Goal: Task Accomplishment & Management: Use online tool/utility

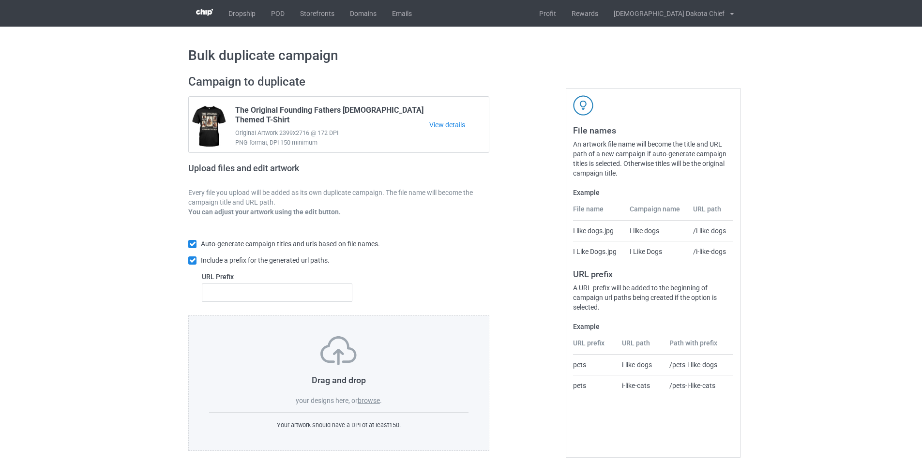
click at [366, 401] on label "browse" at bounding box center [369, 401] width 22 height 8
click at [0, 0] on input "browse" at bounding box center [0, 0] width 0 height 0
click at [364, 396] on div "Drag and drop your designs here, or browse ." at bounding box center [338, 370] width 259 height 69
click at [365, 399] on label "browse" at bounding box center [369, 401] width 22 height 8
click at [0, 0] on input "browse" at bounding box center [0, 0] width 0 height 0
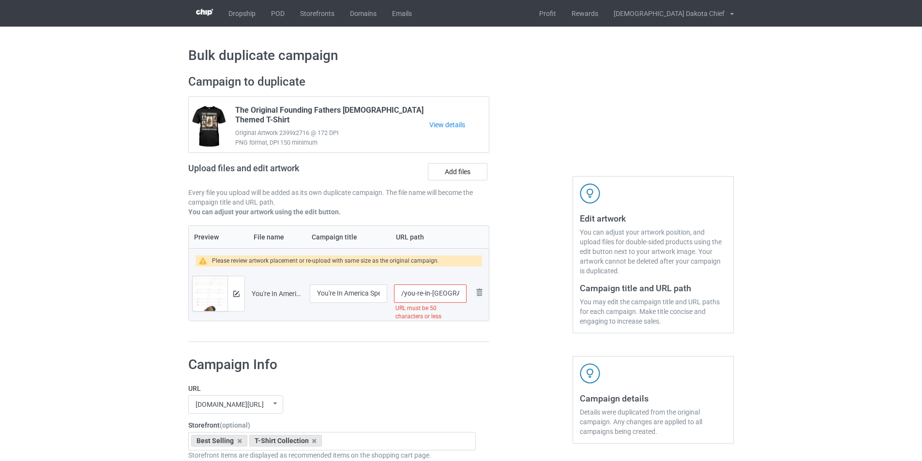
scroll to position [0, 147]
drag, startPoint x: 457, startPoint y: 293, endPoint x: 531, endPoint y: 295, distance: 74.6
click at [531, 295] on div "Campaign to duplicate The Original Founding Fathers Native American Themed T-Sh…" at bounding box center [461, 209] width 559 height 282
click at [415, 291] on input "/you-re-in-[GEOGRAPHIC_DATA]" at bounding box center [430, 294] width 73 height 18
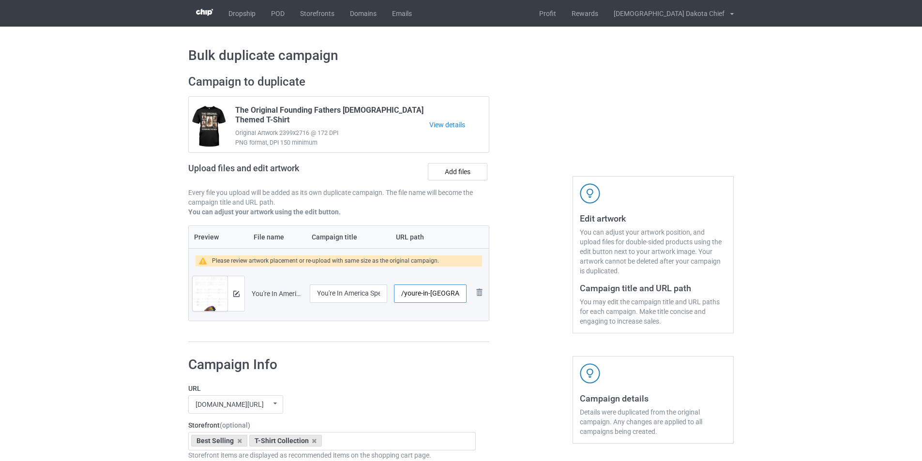
type input "/youre-in-[GEOGRAPHIC_DATA]"
click at [452, 340] on div "Preview File name Campaign title URL path Please review artwork placement or re…" at bounding box center [338, 284] width 301 height 117
drag, startPoint x: 359, startPoint y: 296, endPoint x: 425, endPoint y: 290, distance: 65.6
click at [425, 290] on tr "Preview and edit artwork You're In [GEOGRAPHIC_DATA] Speak American Indigenous …" at bounding box center [339, 294] width 300 height 54
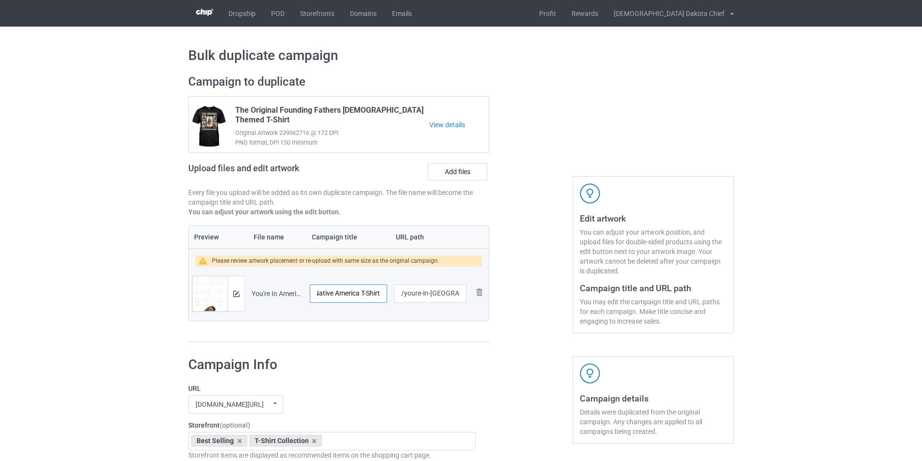
click at [371, 295] on input "You're In America Speak American Indigenous Native America T-Shirt" at bounding box center [348, 294] width 77 height 18
click at [238, 295] on img at bounding box center [236, 294] width 6 height 6
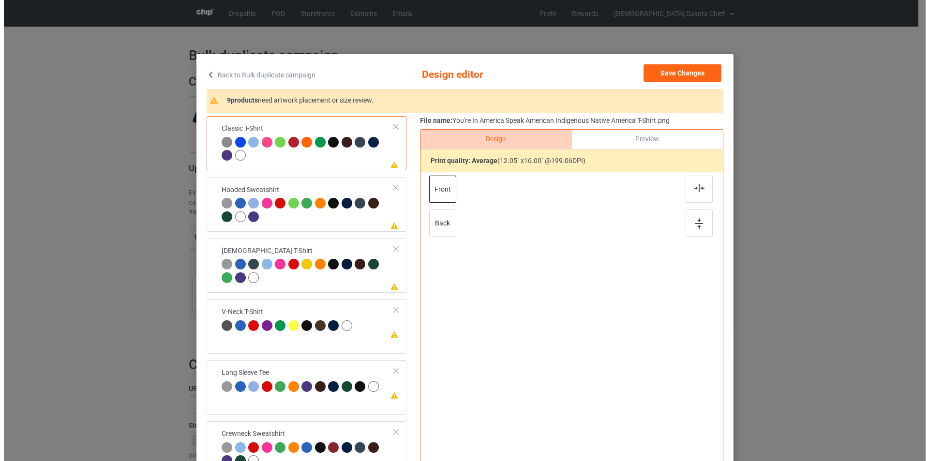
scroll to position [0, 0]
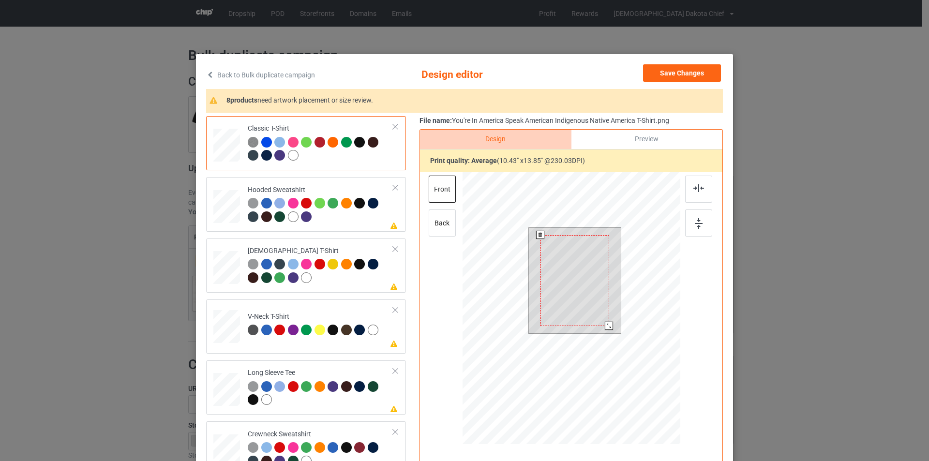
drag, startPoint x: 609, startPoint y: 334, endPoint x: 603, endPoint y: 327, distance: 8.6
click at [605, 327] on div at bounding box center [609, 326] width 8 height 8
click at [357, 142] on div at bounding box center [359, 142] width 11 height 11
click at [338, 215] on div at bounding box center [321, 211] width 146 height 27
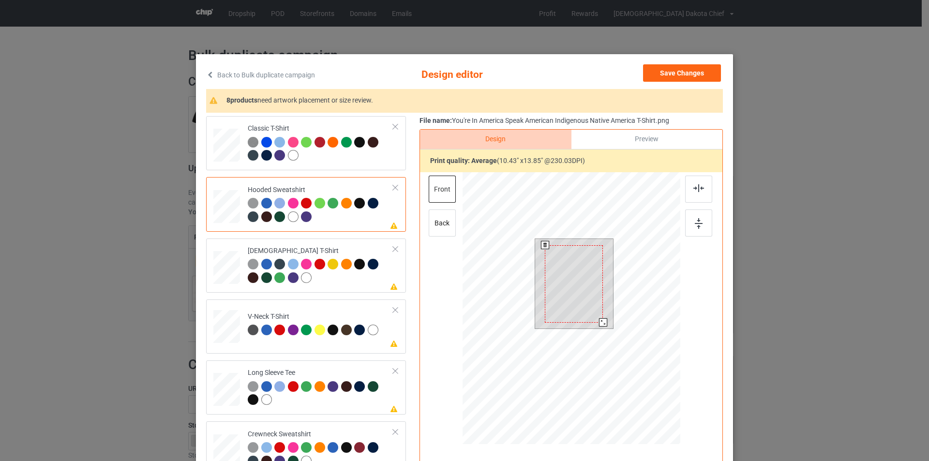
click at [566, 272] on div at bounding box center [574, 283] width 58 height 77
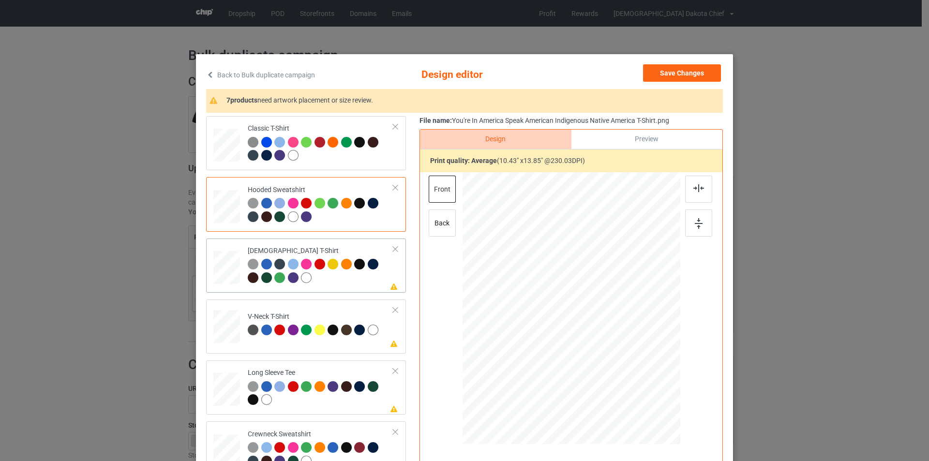
click at [355, 283] on div at bounding box center [321, 272] width 146 height 27
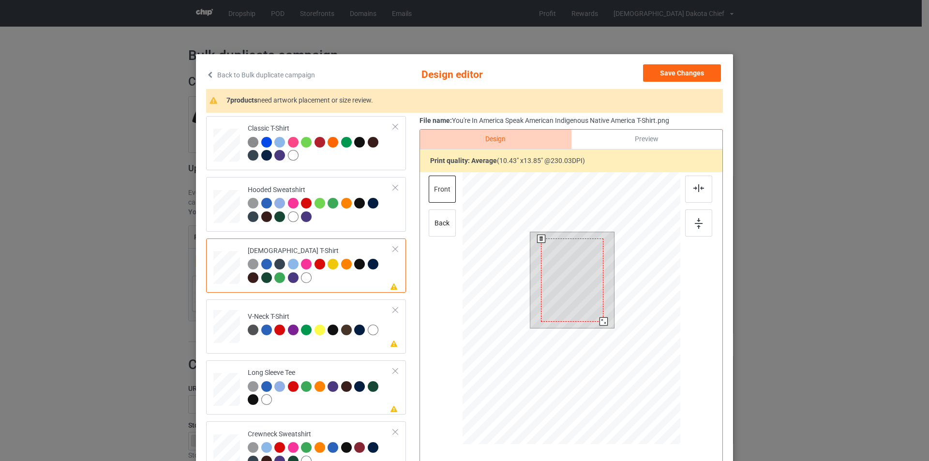
click at [575, 288] on div at bounding box center [572, 280] width 62 height 83
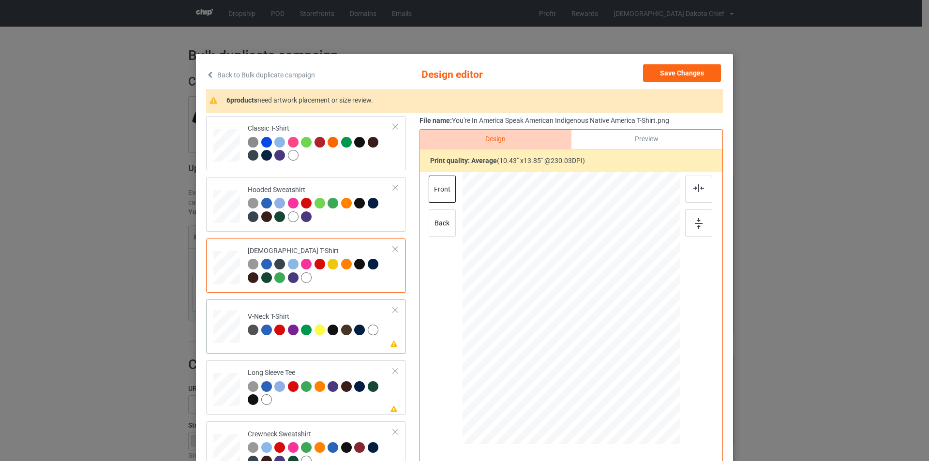
click at [328, 311] on td "Please review artwork placement V-Neck T-Shirt" at bounding box center [321, 325] width 156 height 43
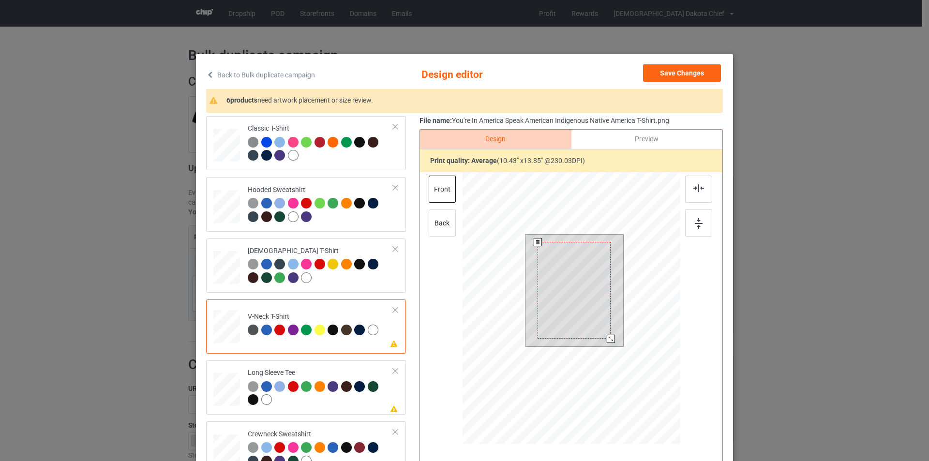
click at [566, 257] on div at bounding box center [574, 290] width 73 height 97
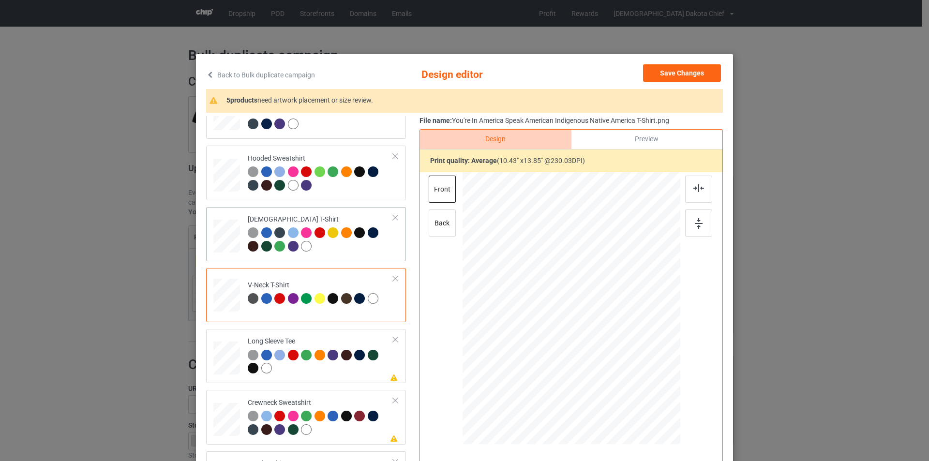
scroll to position [48, 0]
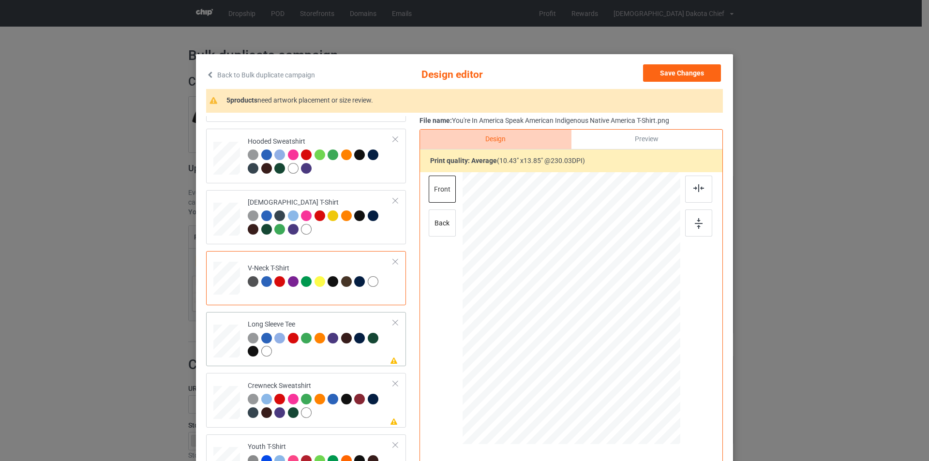
click at [345, 323] on div "Long Sleeve Tee" at bounding box center [321, 338] width 146 height 36
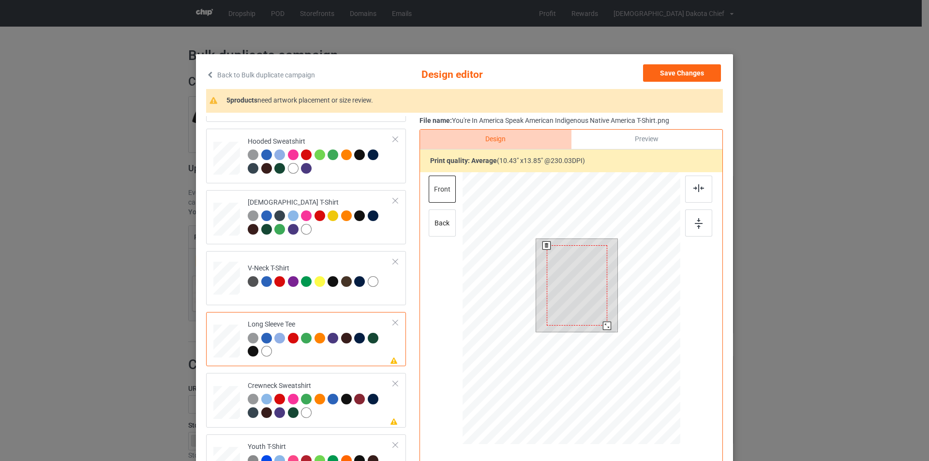
click at [570, 273] on div at bounding box center [577, 285] width 61 height 80
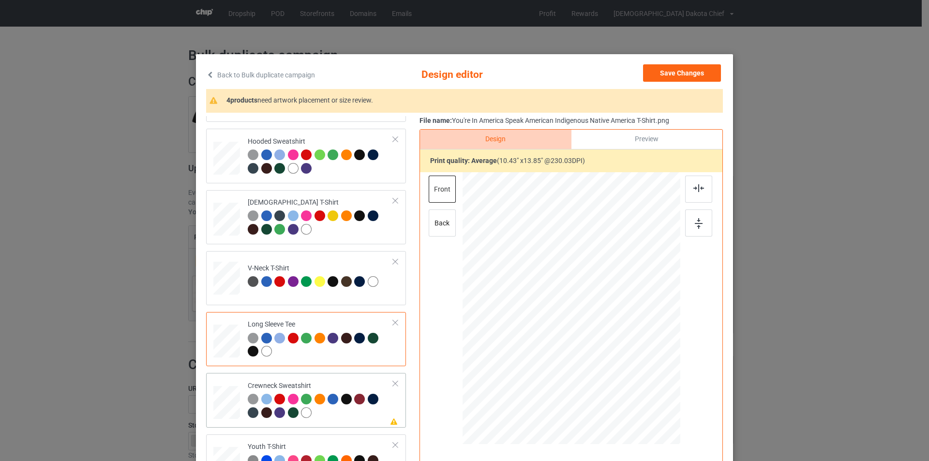
click at [346, 384] on div "Crewneck Sweatshirt" at bounding box center [321, 399] width 146 height 36
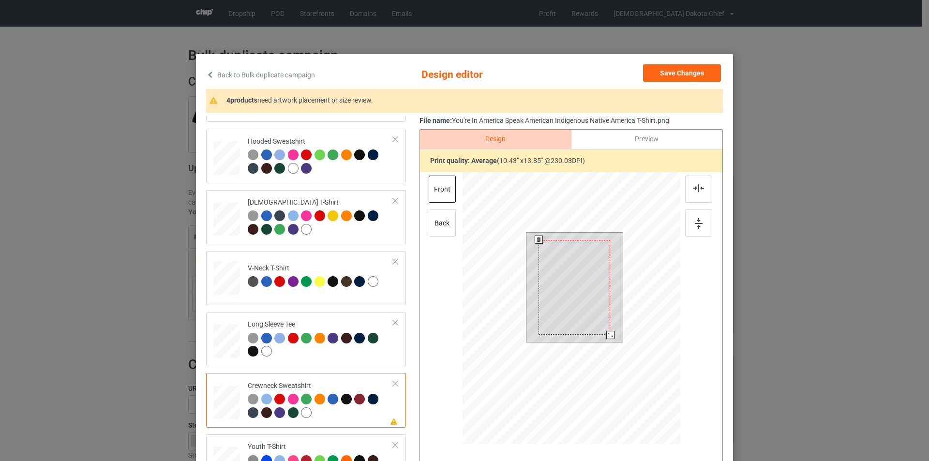
click at [576, 275] on div at bounding box center [575, 287] width 72 height 95
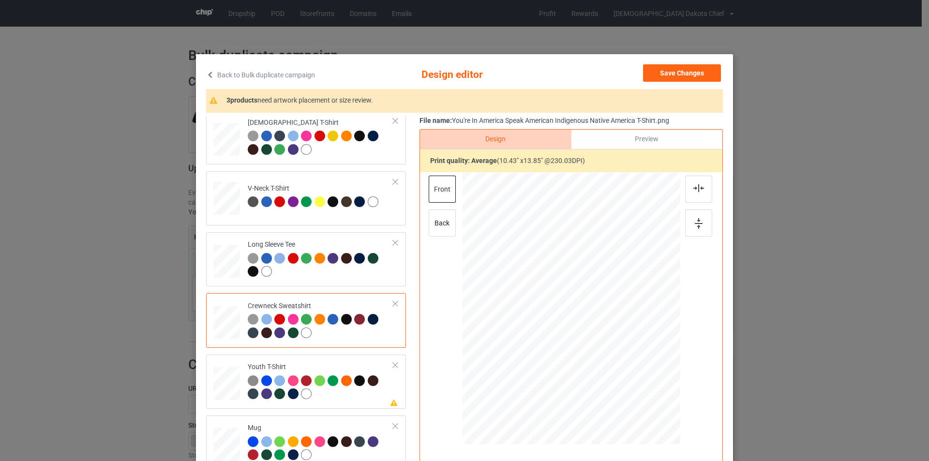
scroll to position [166, 0]
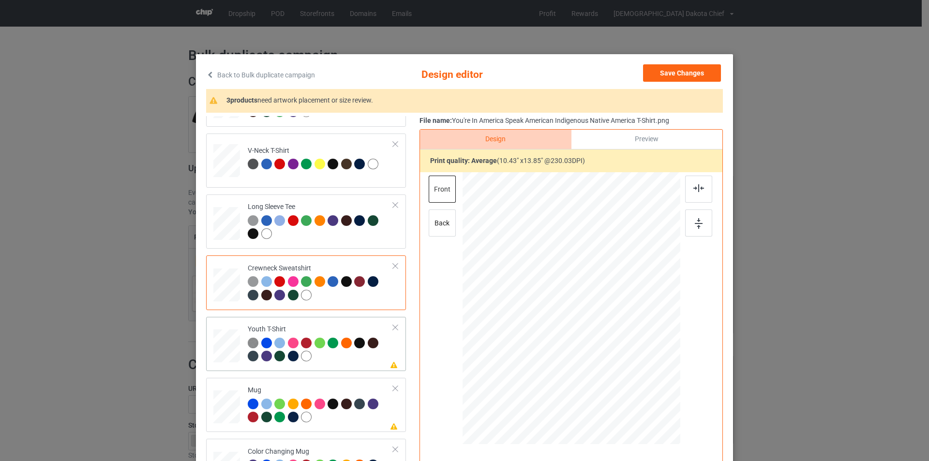
click at [364, 324] on td "Please review artwork placement Youth T-Shirt" at bounding box center [321, 344] width 156 height 46
click at [561, 270] on div at bounding box center [568, 300] width 68 height 91
click at [349, 382] on td "Please review artwork placement Mug" at bounding box center [321, 405] width 156 height 46
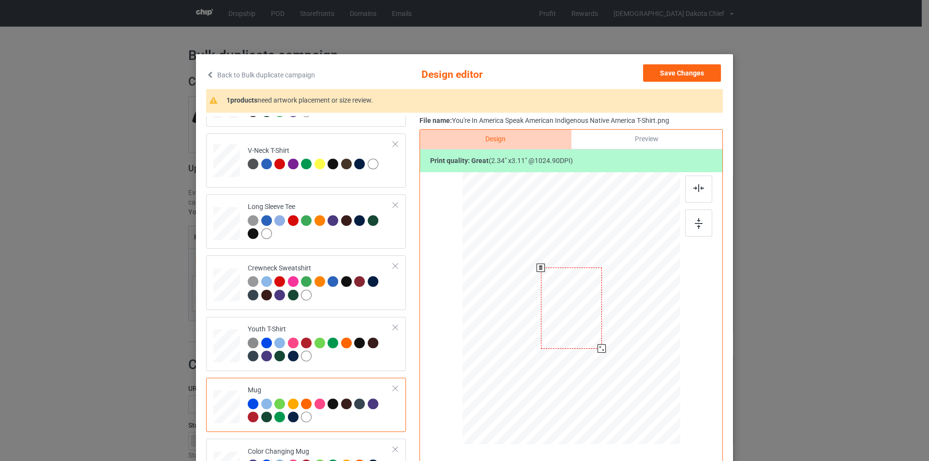
drag, startPoint x: 634, startPoint y: 396, endPoint x: 609, endPoint y: 340, distance: 61.3
click at [609, 340] on div at bounding box center [572, 308] width 218 height 91
drag, startPoint x: 575, startPoint y: 295, endPoint x: 637, endPoint y: 294, distance: 61.5
click at [637, 294] on div at bounding box center [633, 307] width 61 height 81
click at [659, 346] on div at bounding box center [662, 346] width 8 height 8
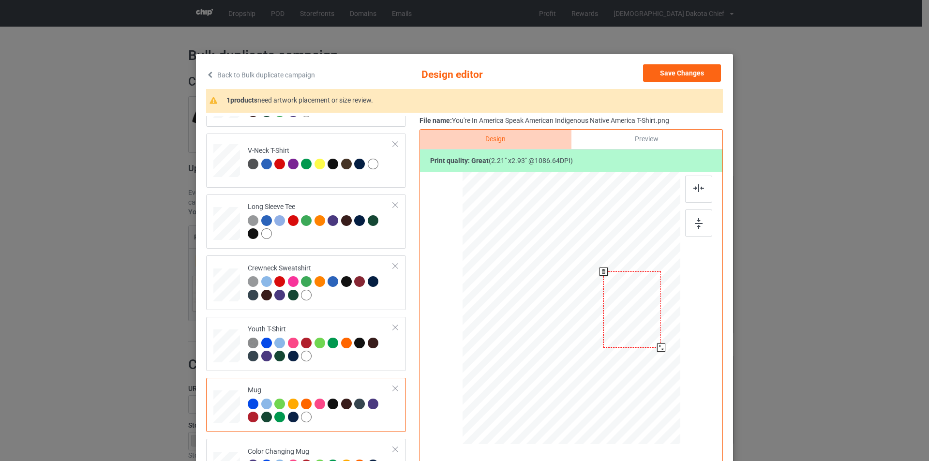
click at [645, 320] on div at bounding box center [633, 310] width 58 height 76
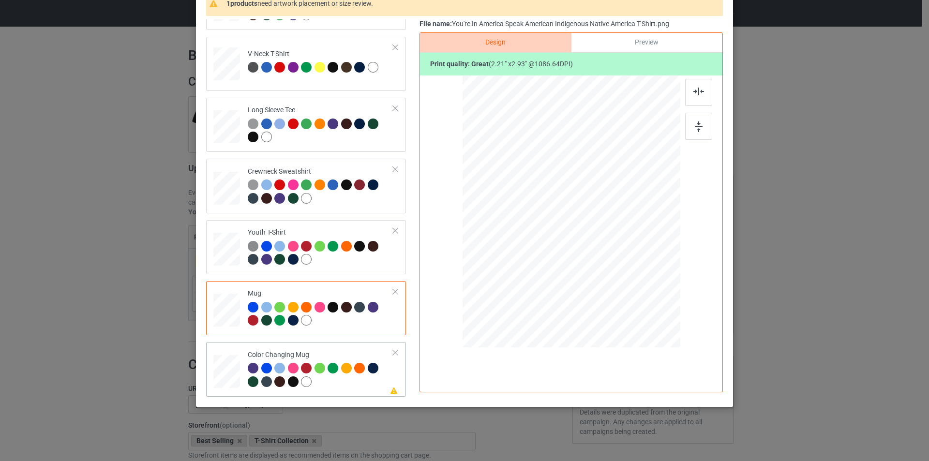
click at [345, 348] on td "Please review artwork placement Color Changing Mug" at bounding box center [321, 369] width 156 height 46
click at [629, 221] on div at bounding box center [572, 213] width 252 height 275
click at [629, 221] on div at bounding box center [633, 213] width 58 height 76
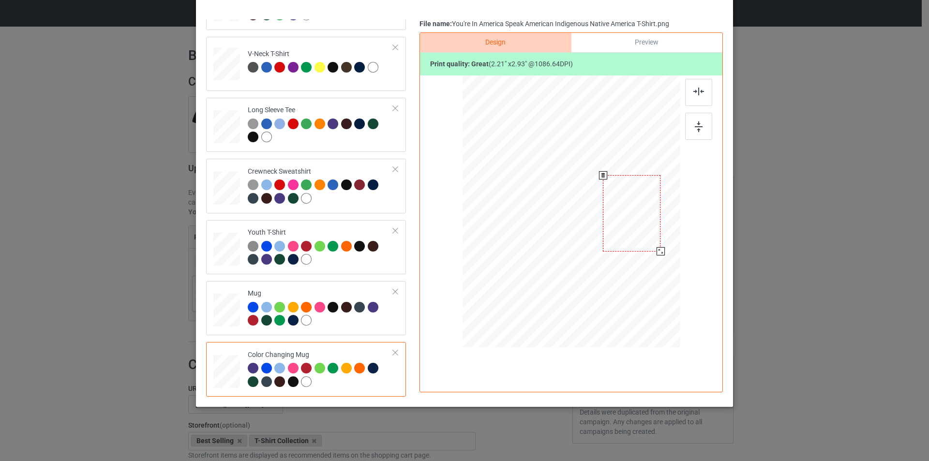
click at [635, 225] on div at bounding box center [632, 213] width 58 height 76
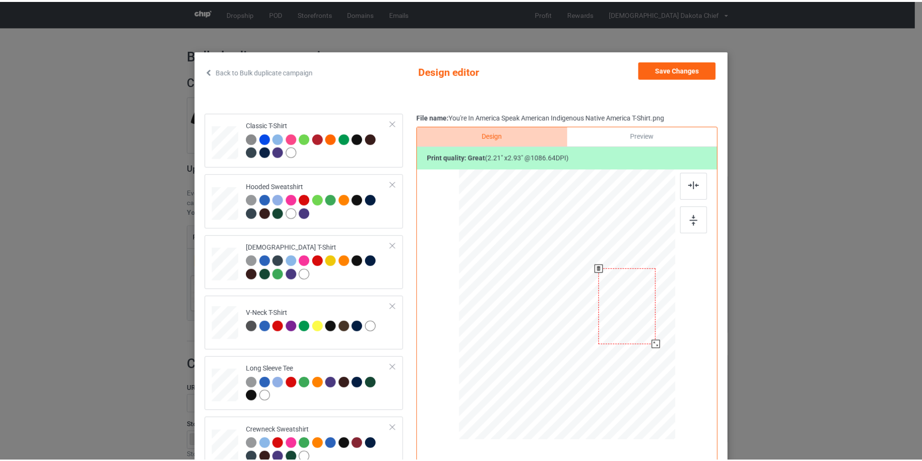
scroll to position [0, 0]
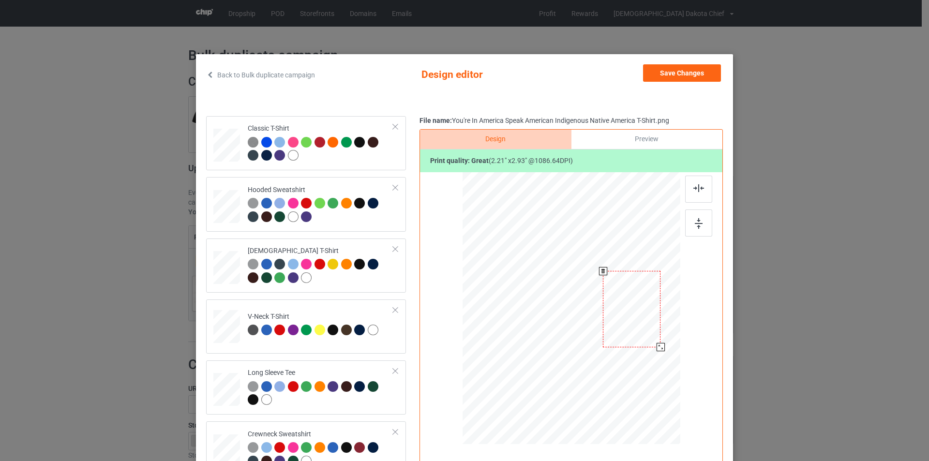
click at [638, 300] on div at bounding box center [632, 309] width 58 height 76
click at [690, 78] on button "Save Changes" at bounding box center [682, 72] width 78 height 17
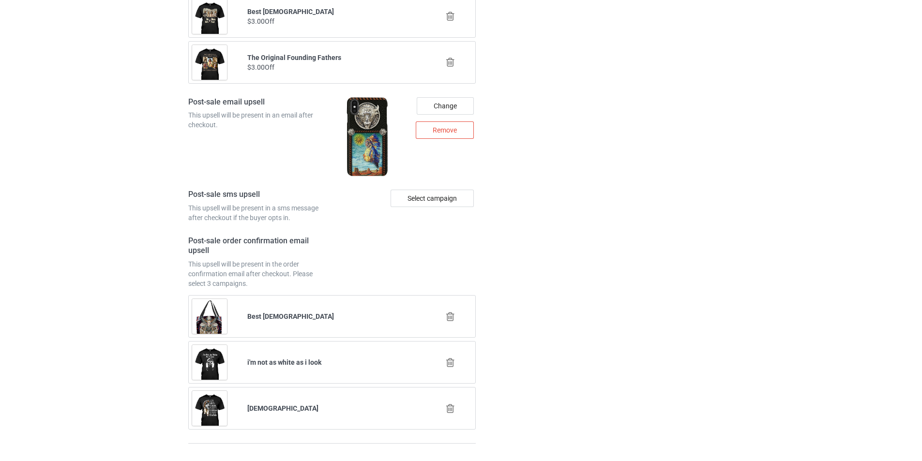
scroll to position [1298, 0]
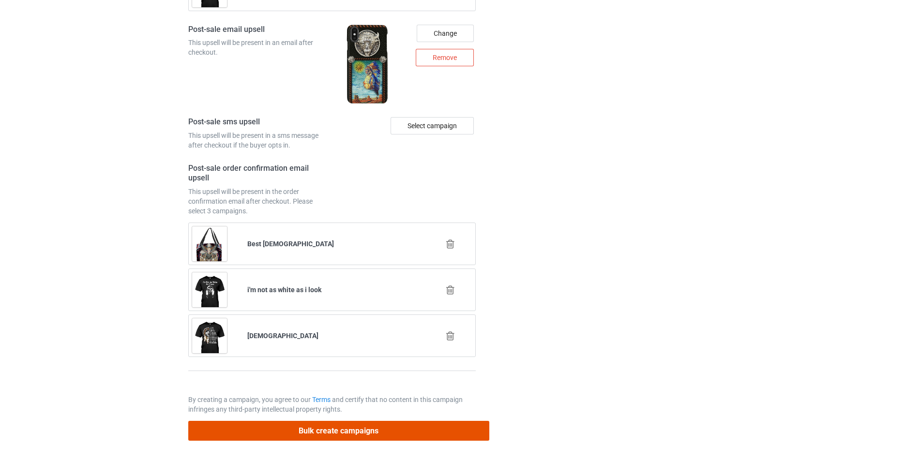
click at [367, 429] on button "Bulk create campaigns" at bounding box center [338, 431] width 301 height 20
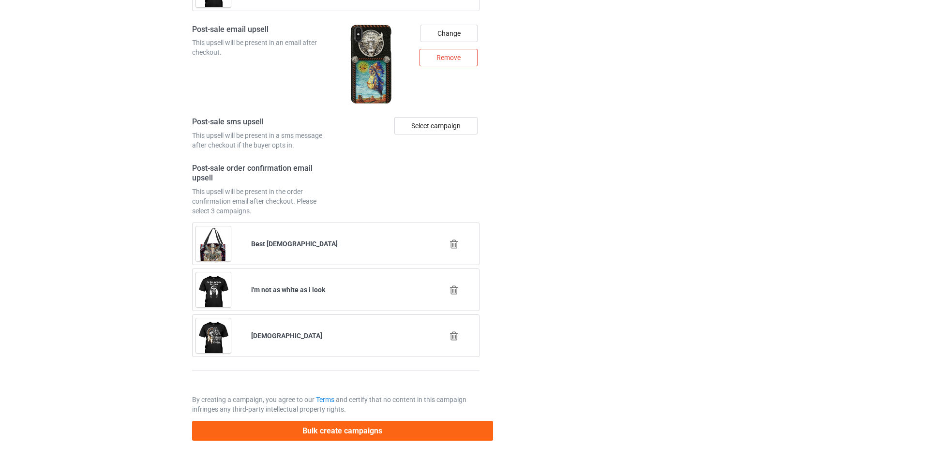
scroll to position [0, 0]
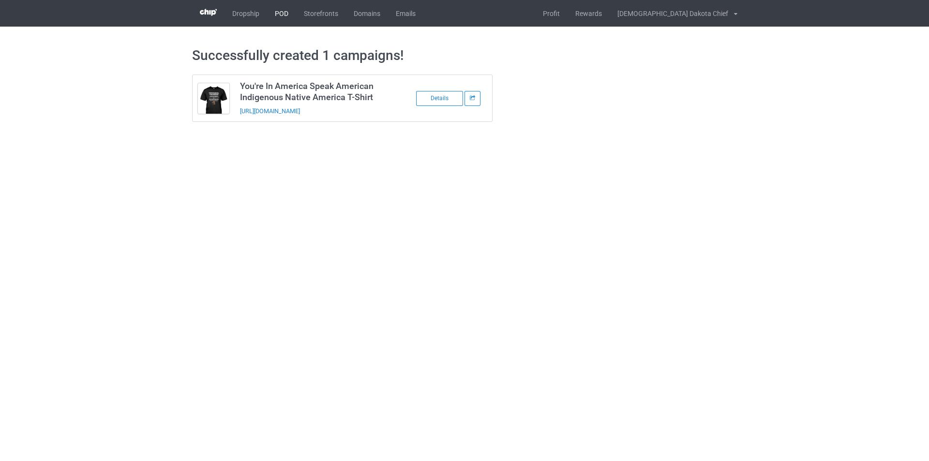
click at [275, 15] on link "POD" at bounding box center [281, 13] width 29 height 27
